Goal: Navigation & Orientation: Find specific page/section

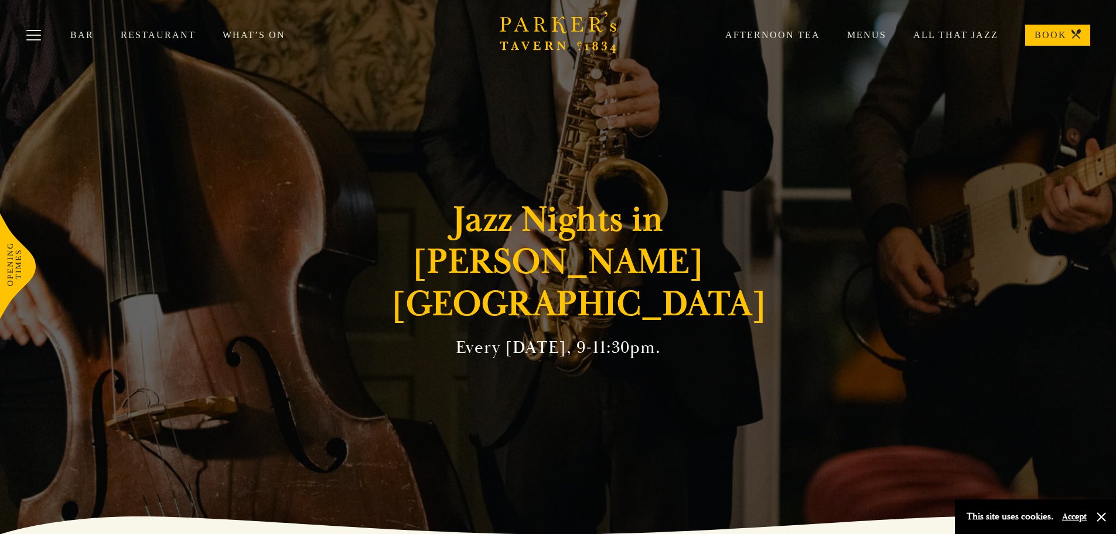
click at [1063, 42] on link "BOOK" at bounding box center [1057, 35] width 65 height 21
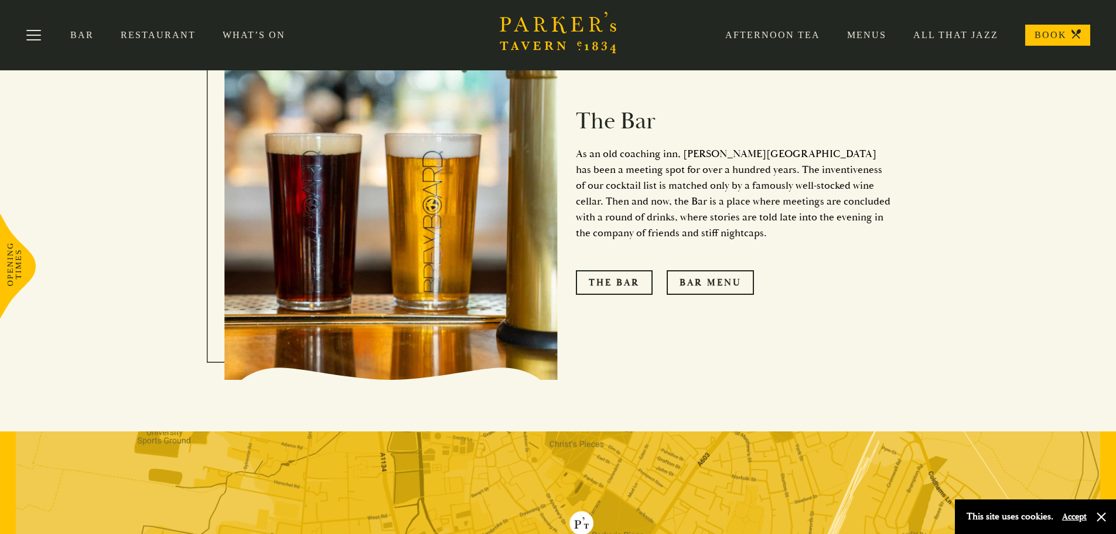
scroll to position [996, 0]
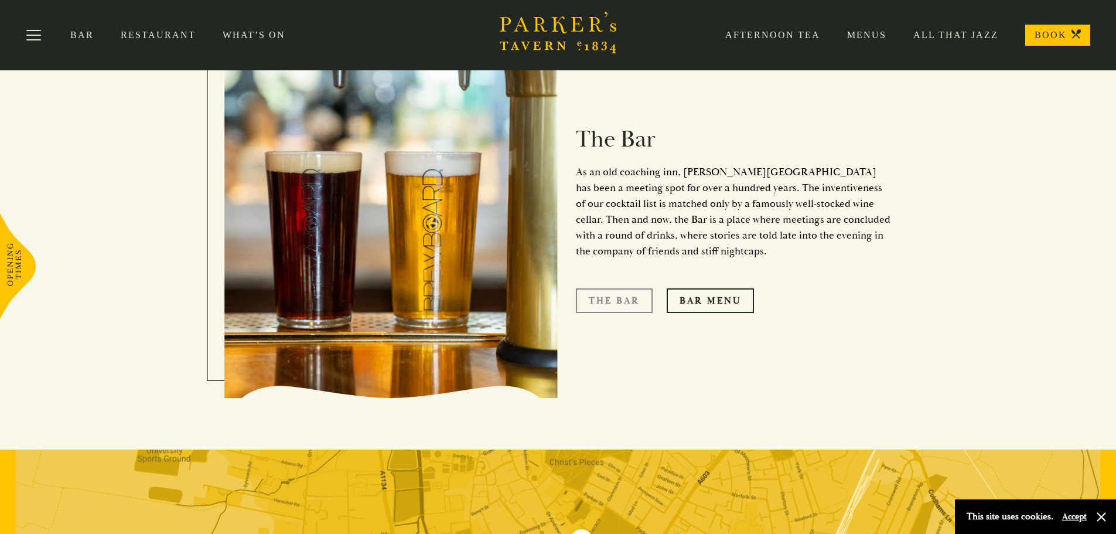
click at [617, 288] on link "The Bar" at bounding box center [614, 300] width 77 height 25
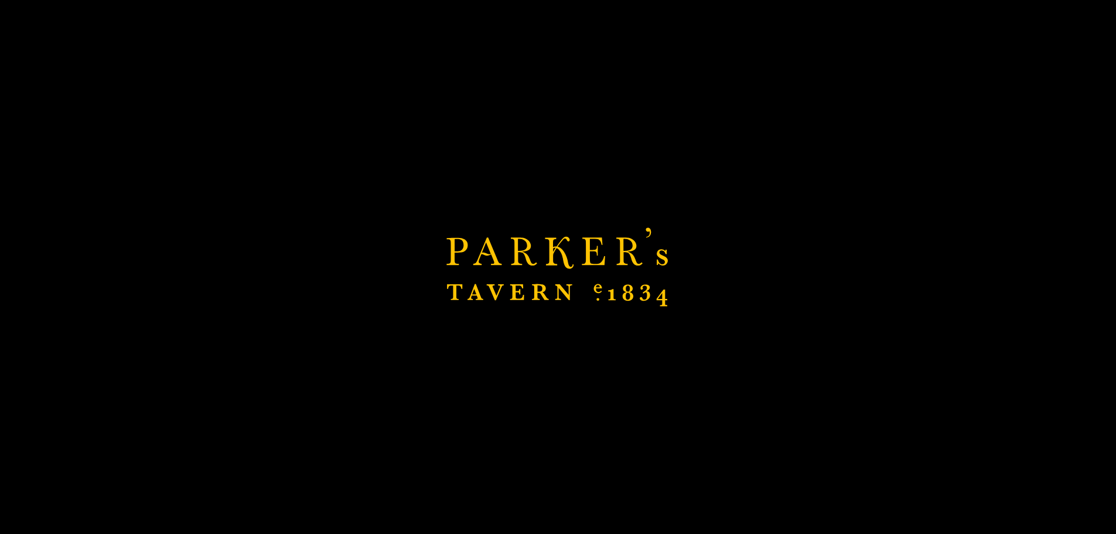
scroll to position [1348, 0]
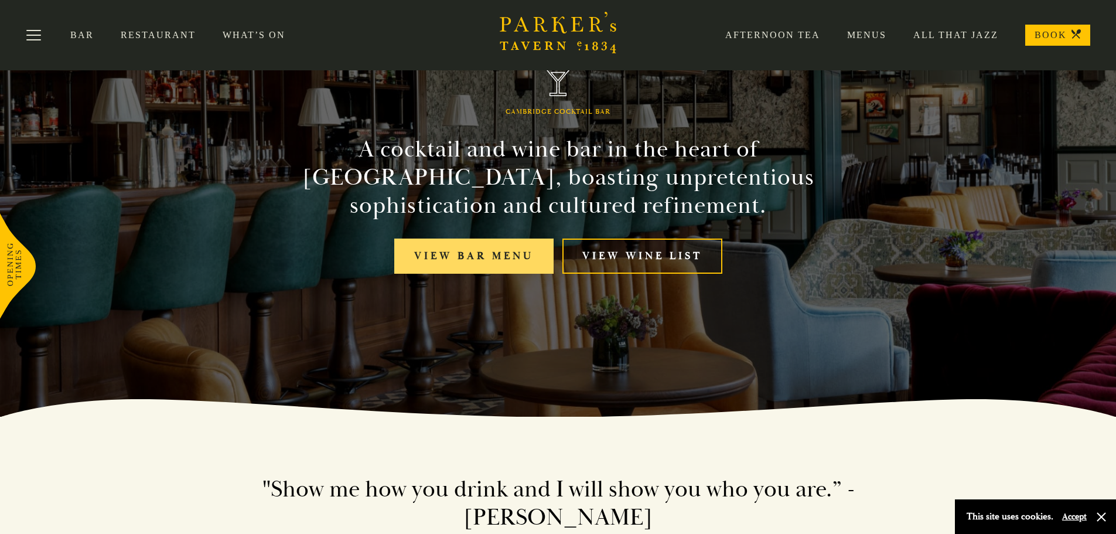
scroll to position [117, 0]
click at [491, 258] on link "View bar menu" at bounding box center [473, 256] width 159 height 36
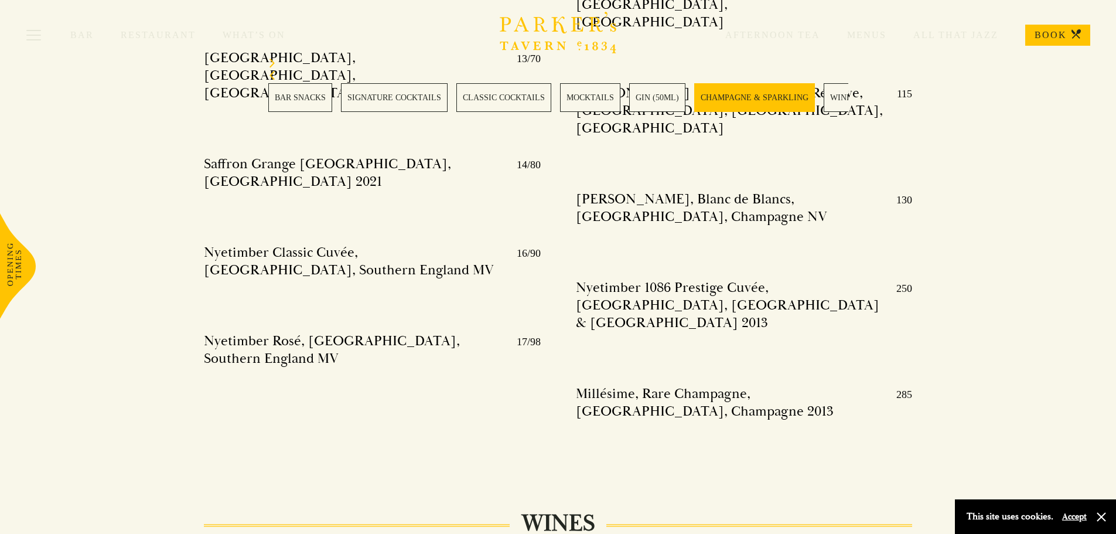
scroll to position [2813, 0]
